Goal: Task Accomplishment & Management: Use online tool/utility

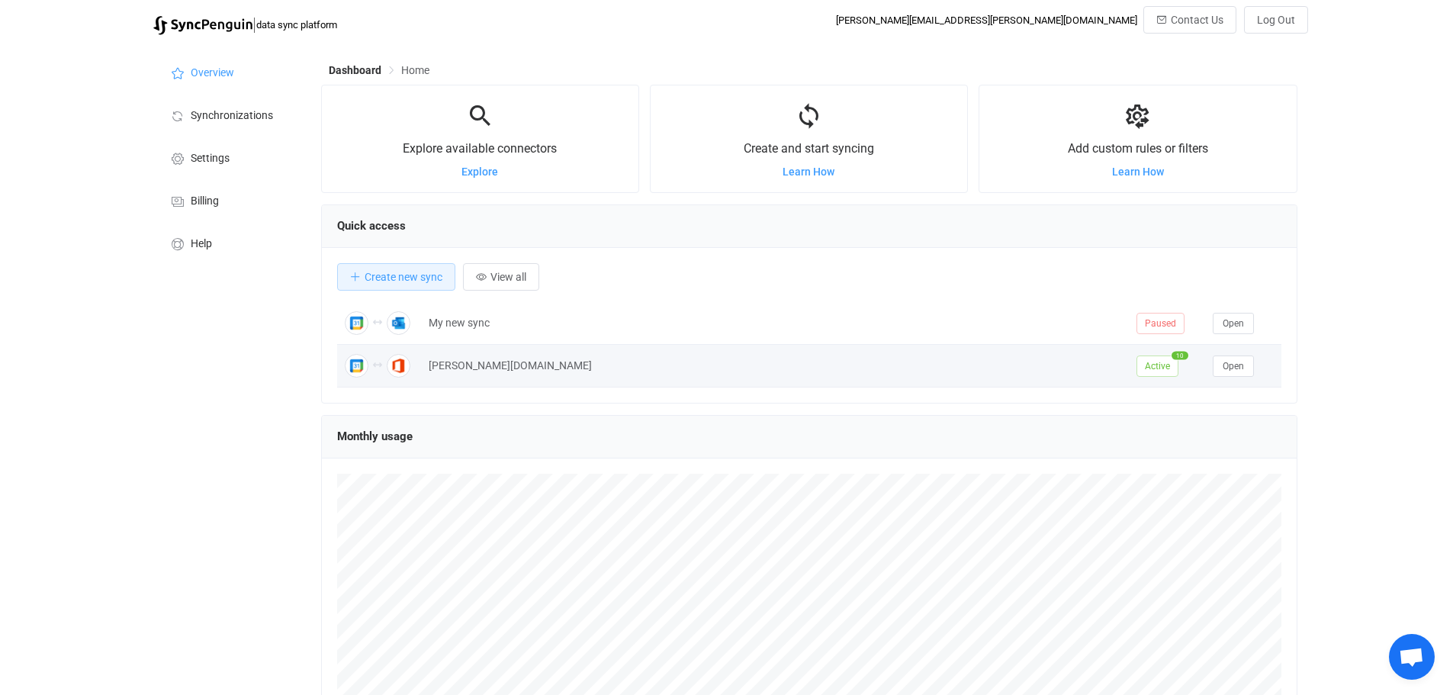
scroll to position [296, 977]
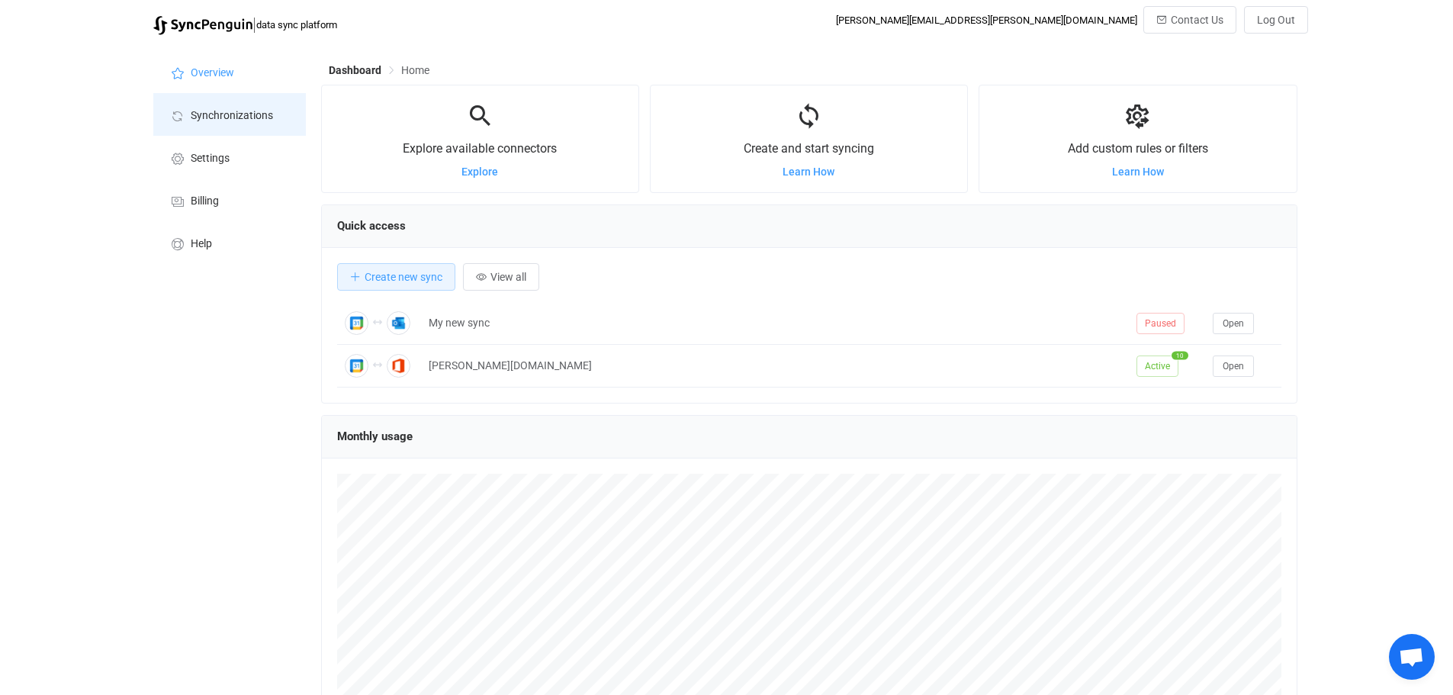
click at [254, 117] on span "Synchronizations" at bounding box center [232, 116] width 82 height 12
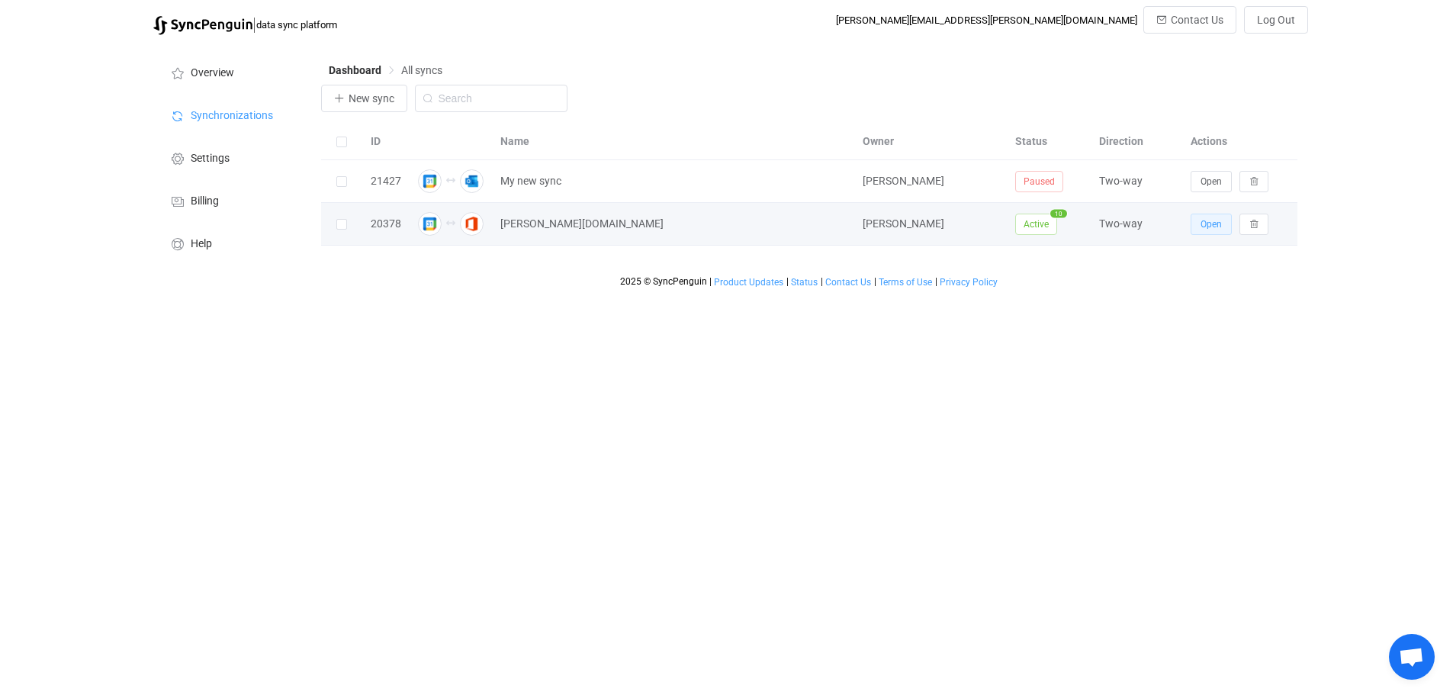
click at [1215, 230] on span "Open" at bounding box center [1211, 224] width 21 height 11
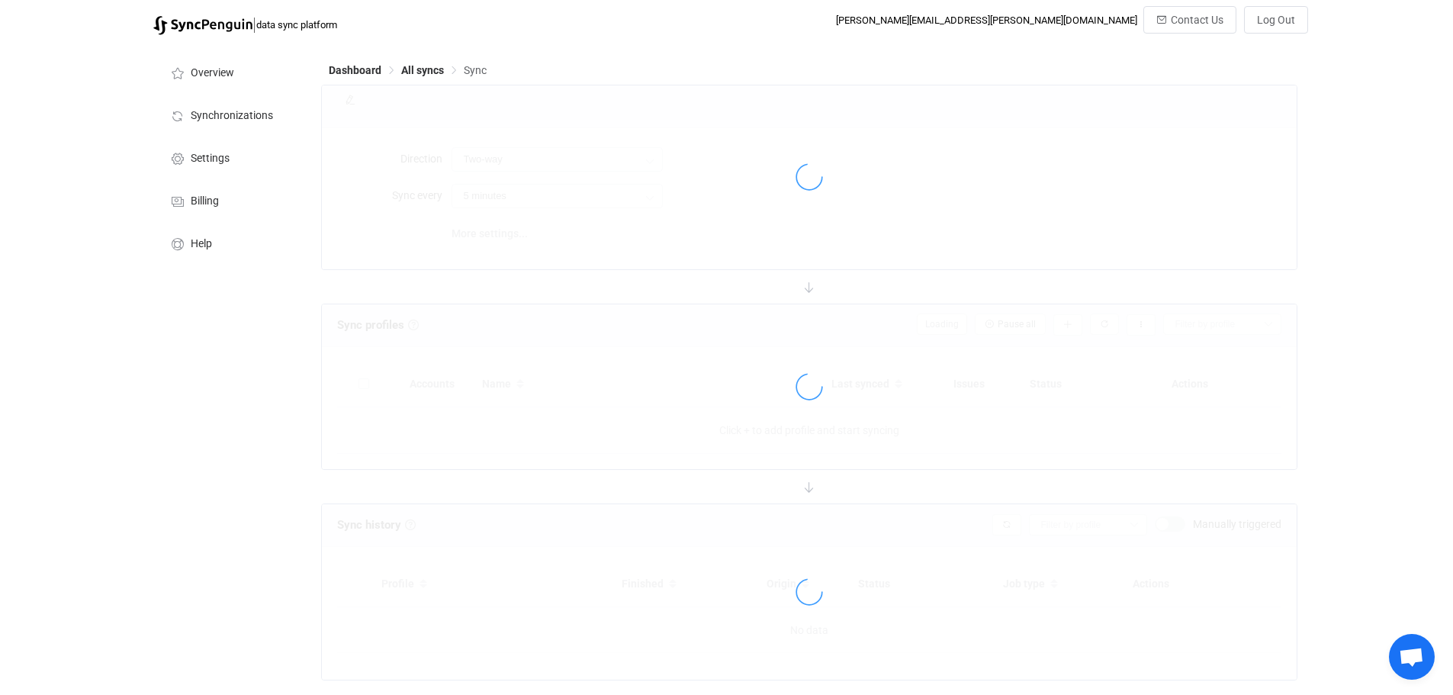
type input "10 minutes"
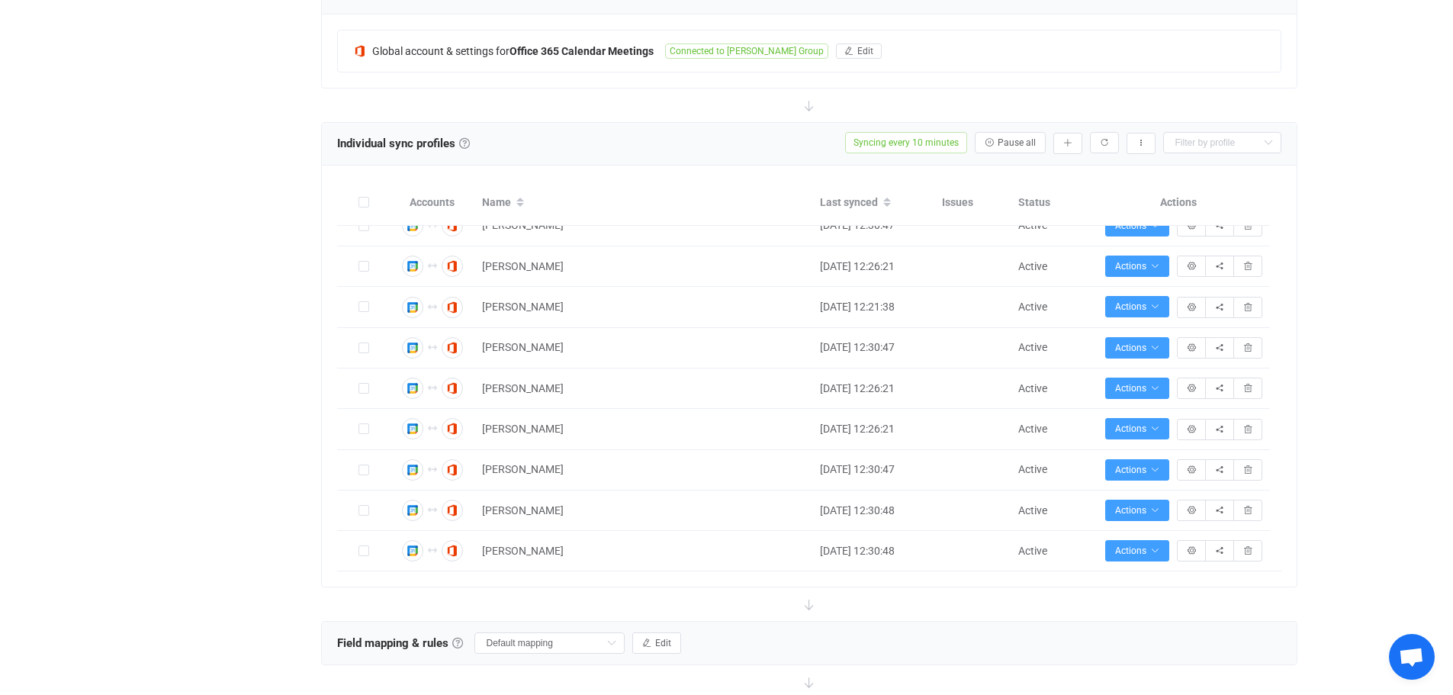
scroll to position [534, 0]
